Goal: Task Accomplishment & Management: Manage account settings

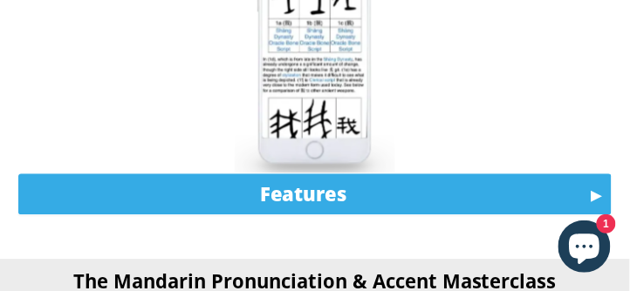
scroll to position [1288, 0]
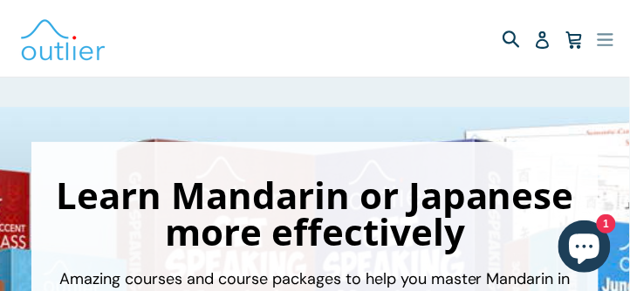
click at [603, 40] on icon "button" at bounding box center [605, 39] width 16 height 13
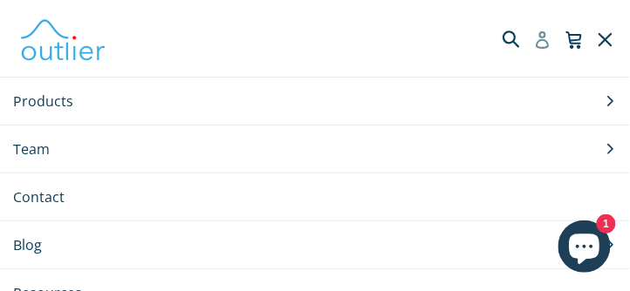
scroll to position [72, 0]
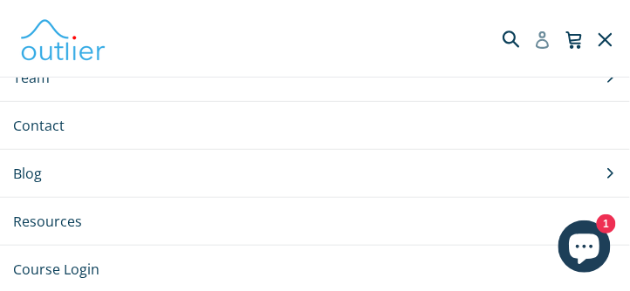
click at [544, 44] on icon at bounding box center [542, 39] width 17 height 17
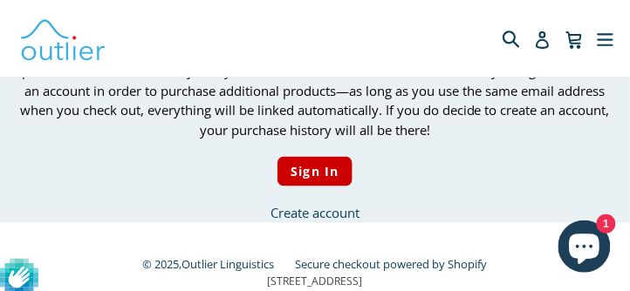
scroll to position [298, 0]
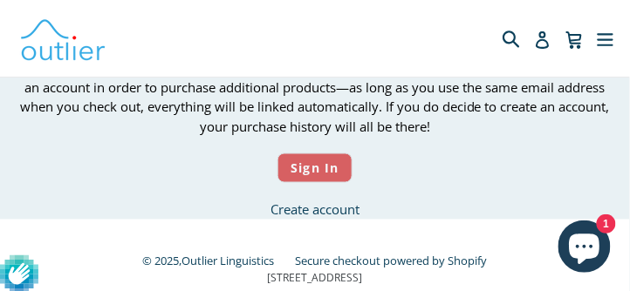
click at [302, 169] on input "Sign In" at bounding box center [315, 168] width 76 height 31
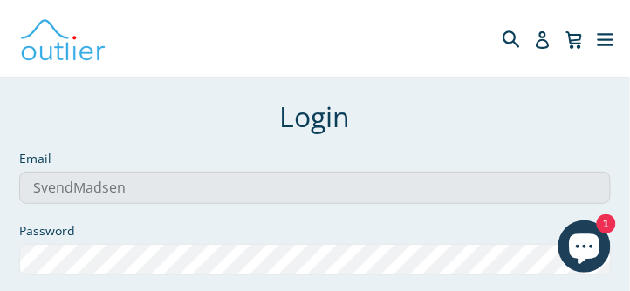
scroll to position [0, 0]
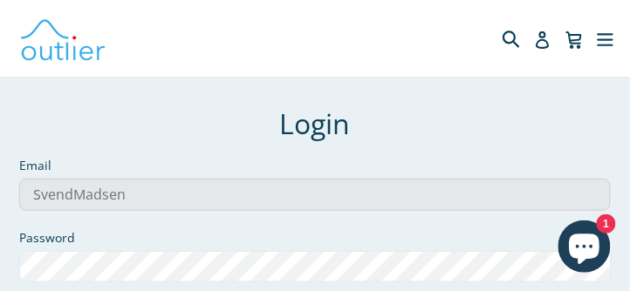
drag, startPoint x: 138, startPoint y: 197, endPoint x: 7, endPoint y: 196, distance: 130.8
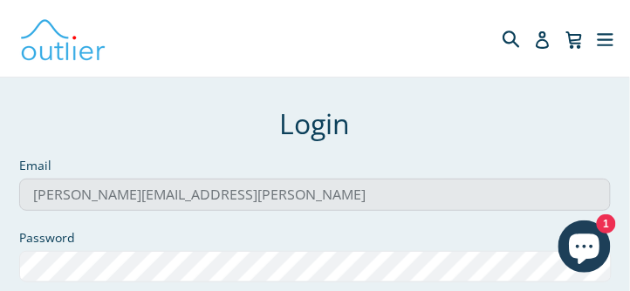
type input "svend.e.madsen@gmail.com"
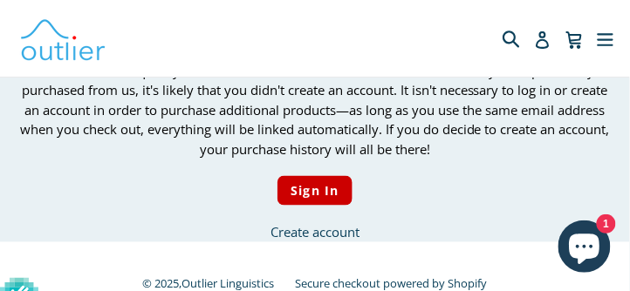
scroll to position [337, 0]
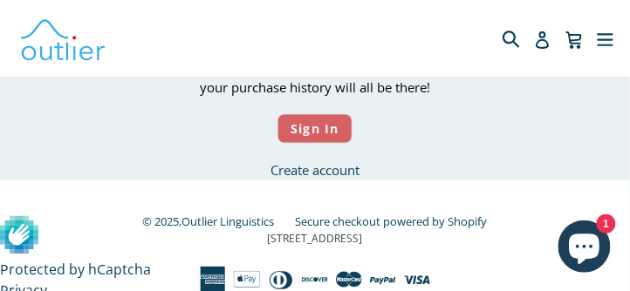
click at [310, 127] on input "Sign In" at bounding box center [315, 129] width 76 height 31
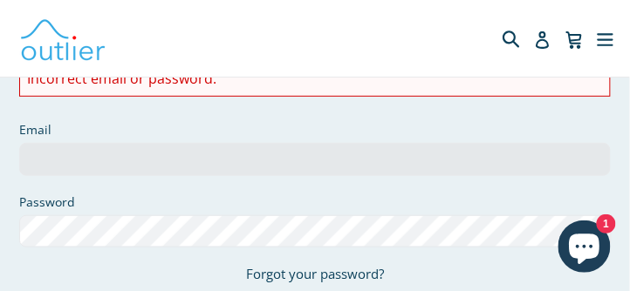
scroll to position [149, 0]
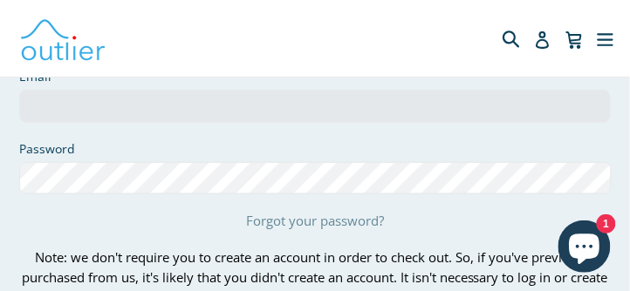
click at [287, 222] on link "Forgot your password?" at bounding box center [315, 220] width 138 height 17
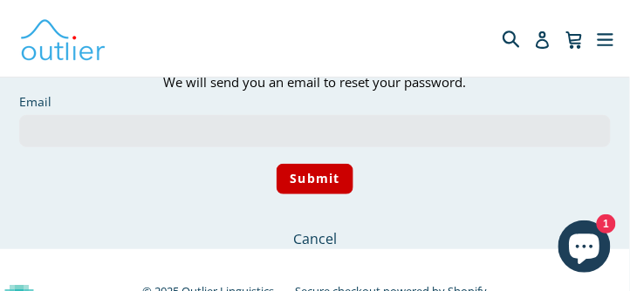
scroll to position [0, 0]
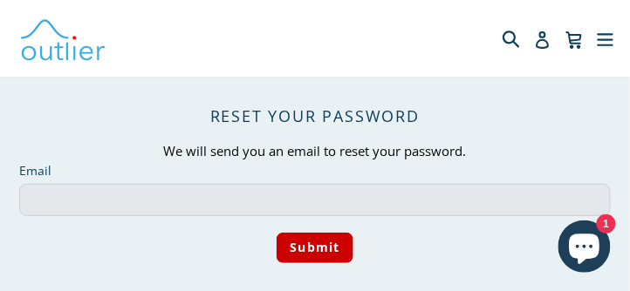
click at [42, 196] on input "Email" at bounding box center [314, 200] width 591 height 32
click at [47, 196] on input "Email" at bounding box center [314, 200] width 591 height 32
type input "svend.e.madsen@gmail.com"
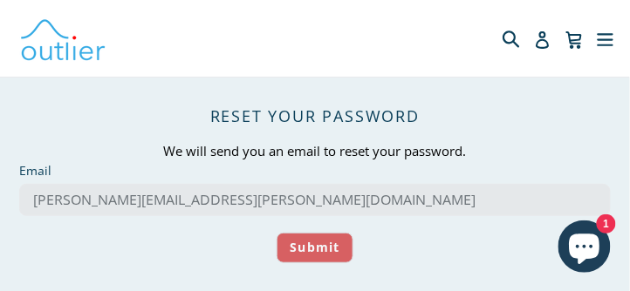
click at [307, 246] on input "Submit" at bounding box center [315, 248] width 78 height 31
